Goal: Information Seeking & Learning: Learn about a topic

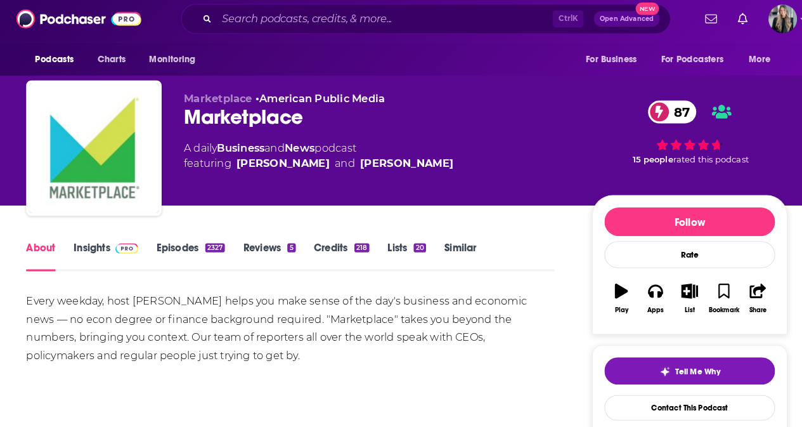
scroll to position [1, 0]
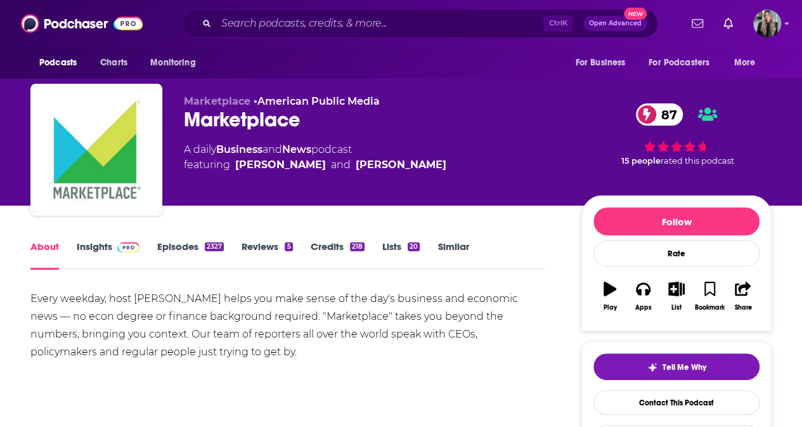
click at [119, 255] on link "Insights" at bounding box center [108, 254] width 63 height 29
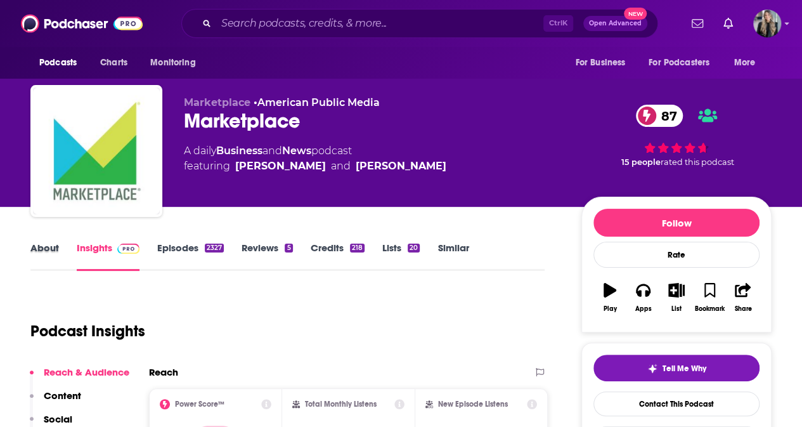
click at [60, 253] on div "About" at bounding box center [53, 256] width 46 height 29
click at [42, 254] on link "About" at bounding box center [44, 256] width 29 height 29
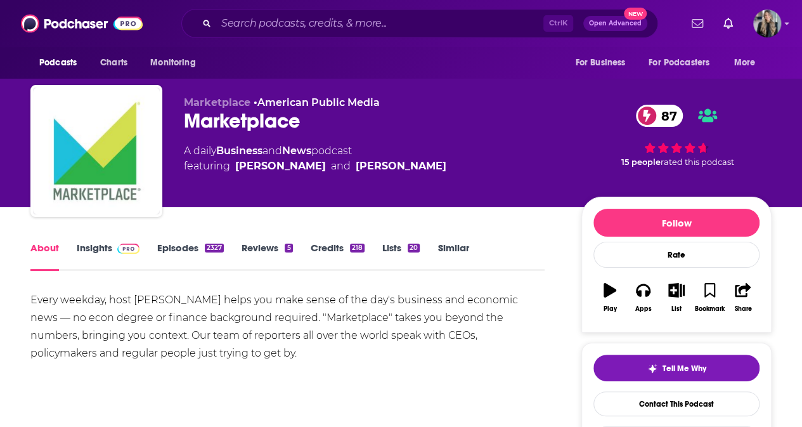
scroll to position [1, 0]
